Goal: Check status

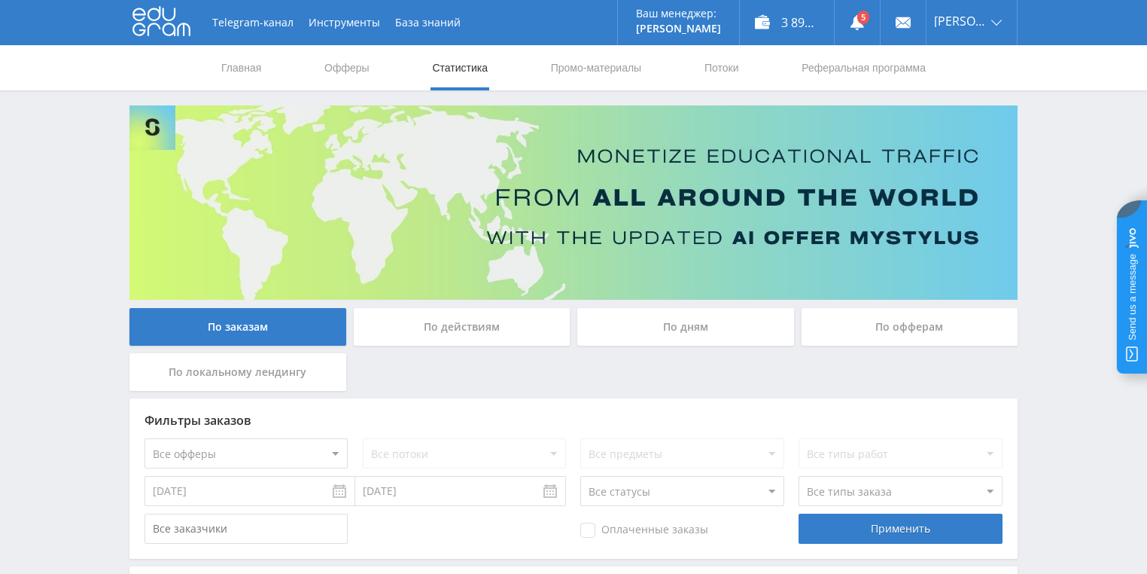
scroll to position [60, 0]
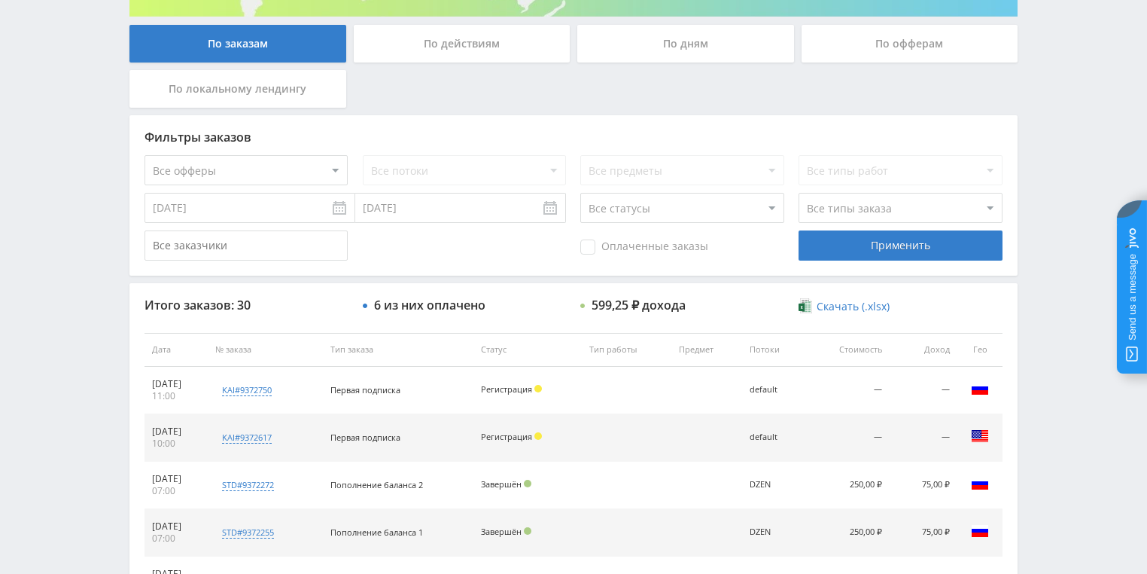
scroll to position [241, 0]
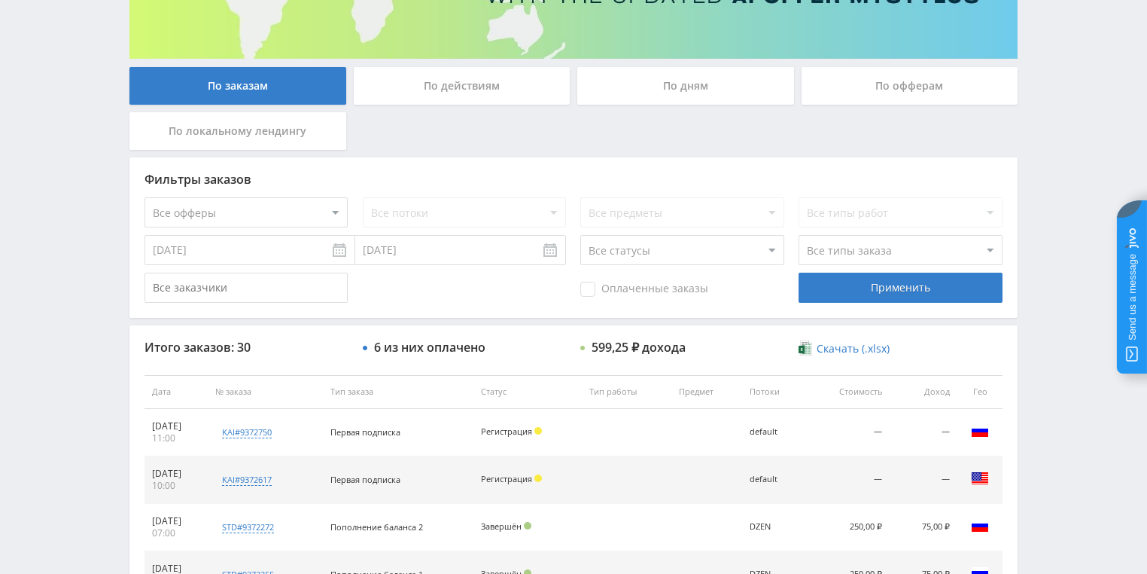
click at [419, 105] on div "По действиям" at bounding box center [462, 89] width 224 height 45
click at [463, 81] on div "По действиям" at bounding box center [462, 86] width 217 height 38
click at [0, 0] on input "По действиям" at bounding box center [0, 0] width 0 height 0
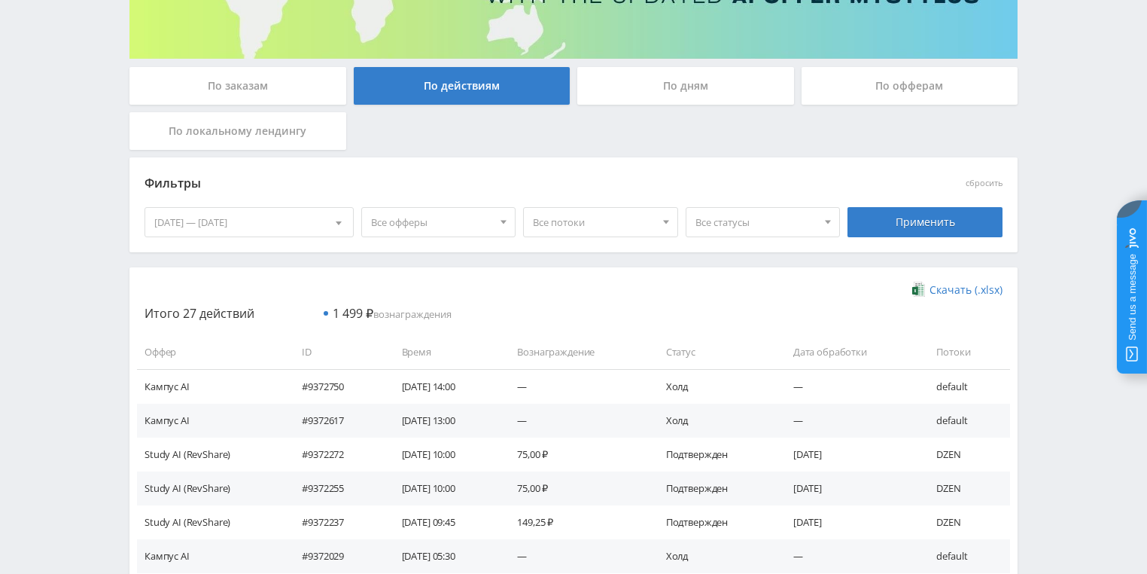
click at [662, 87] on div "По дням" at bounding box center [685, 86] width 217 height 38
click at [0, 0] on input "По дням" at bounding box center [0, 0] width 0 height 0
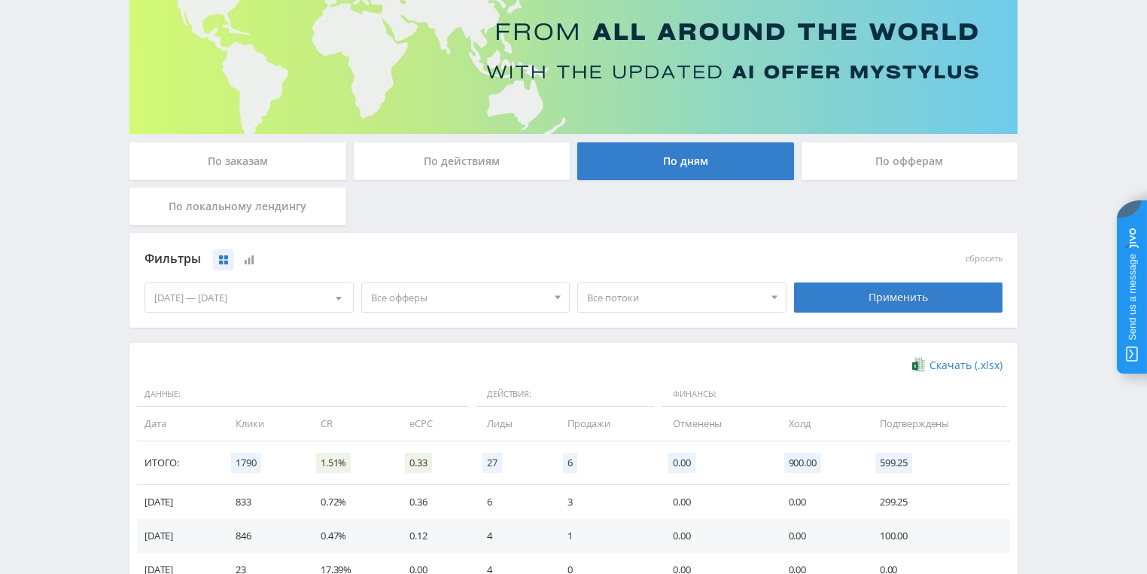
scroll to position [0, 0]
